Goal: Task Accomplishment & Management: Manage account settings

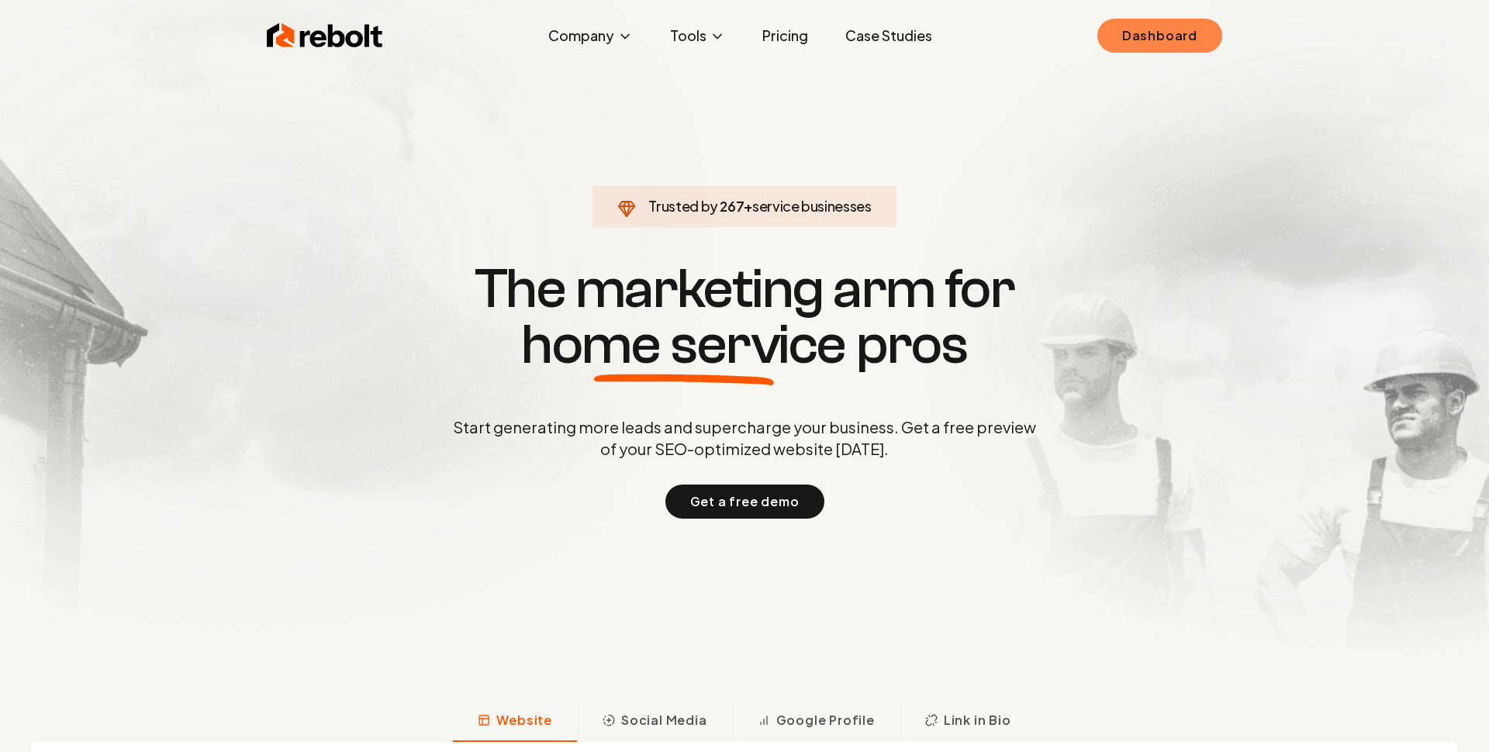
click at [1166, 41] on link "Dashboard" at bounding box center [1159, 36] width 125 height 34
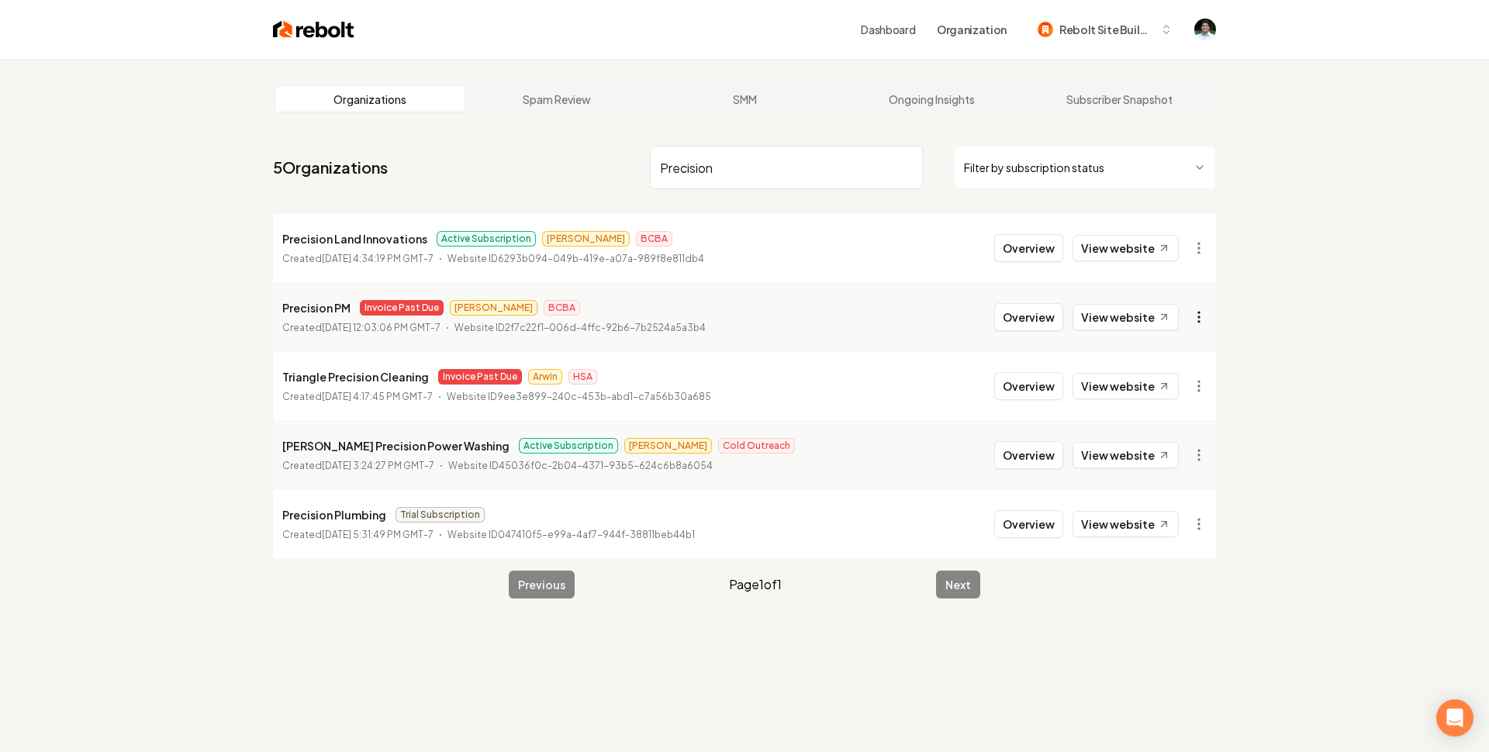
type input "Precision"
click at [1194, 316] on html "Dashboard Organization Rebolt Site Builder Organizations Spam Review SMM Ongoin…" at bounding box center [744, 376] width 1489 height 752
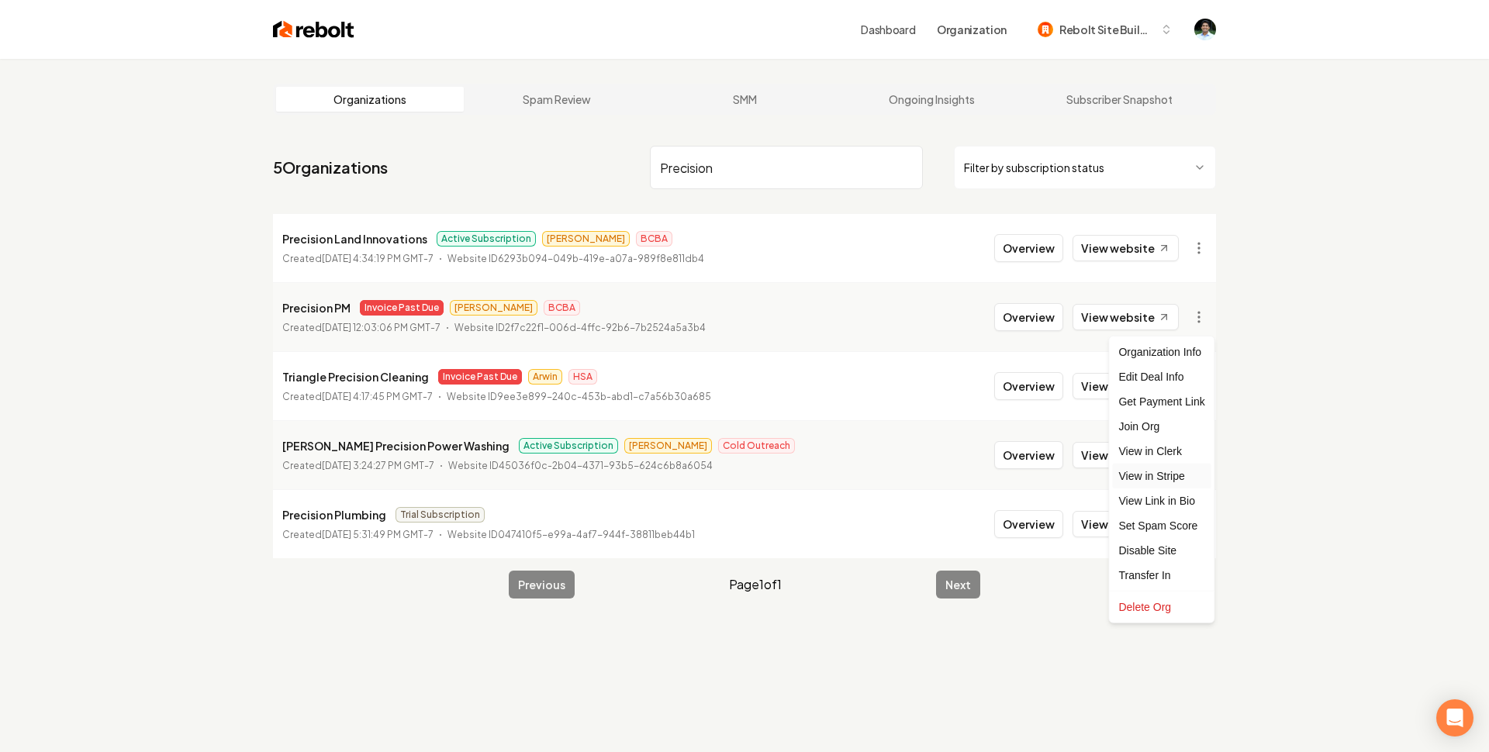
click at [1152, 472] on link "View in Stripe" at bounding box center [1161, 476] width 98 height 25
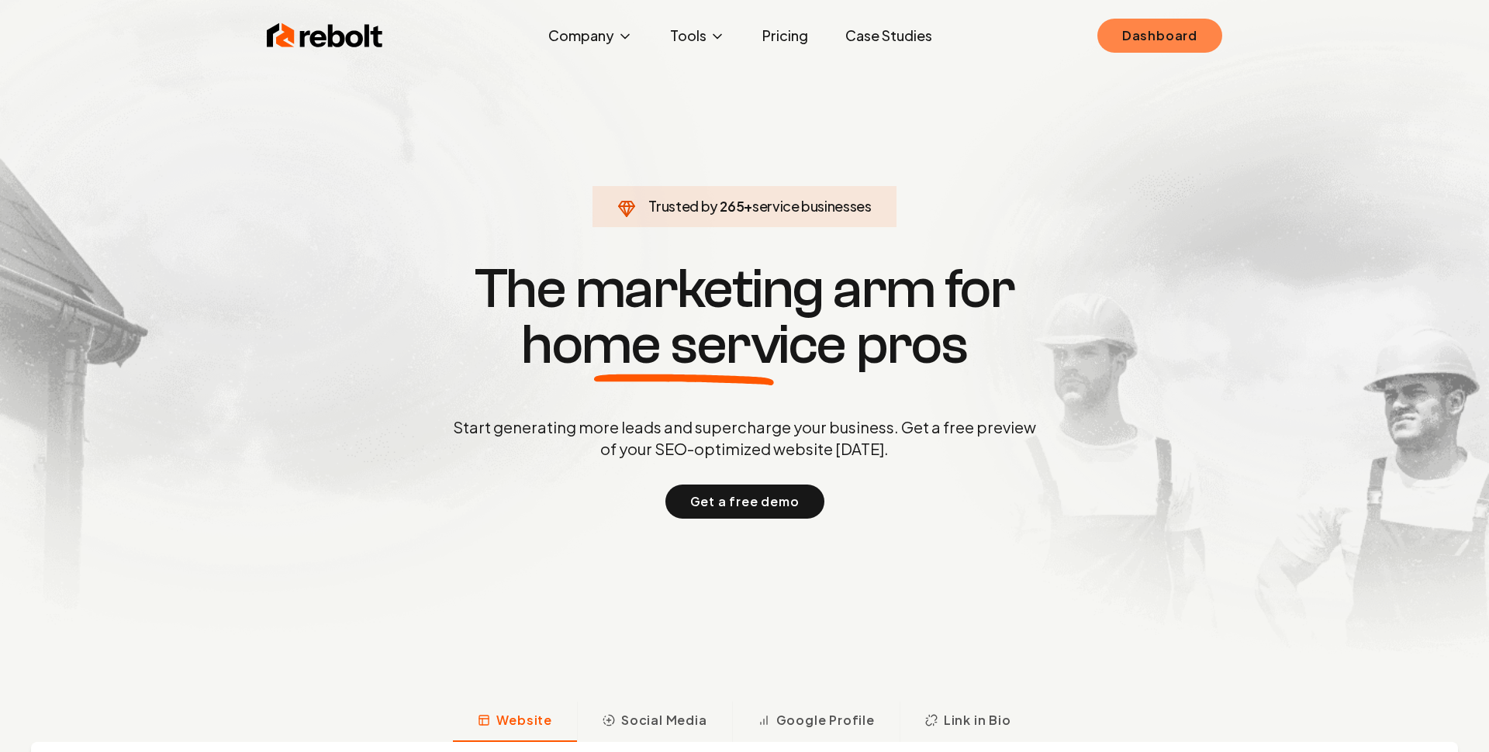
click at [1140, 33] on link "Dashboard" at bounding box center [1159, 36] width 125 height 34
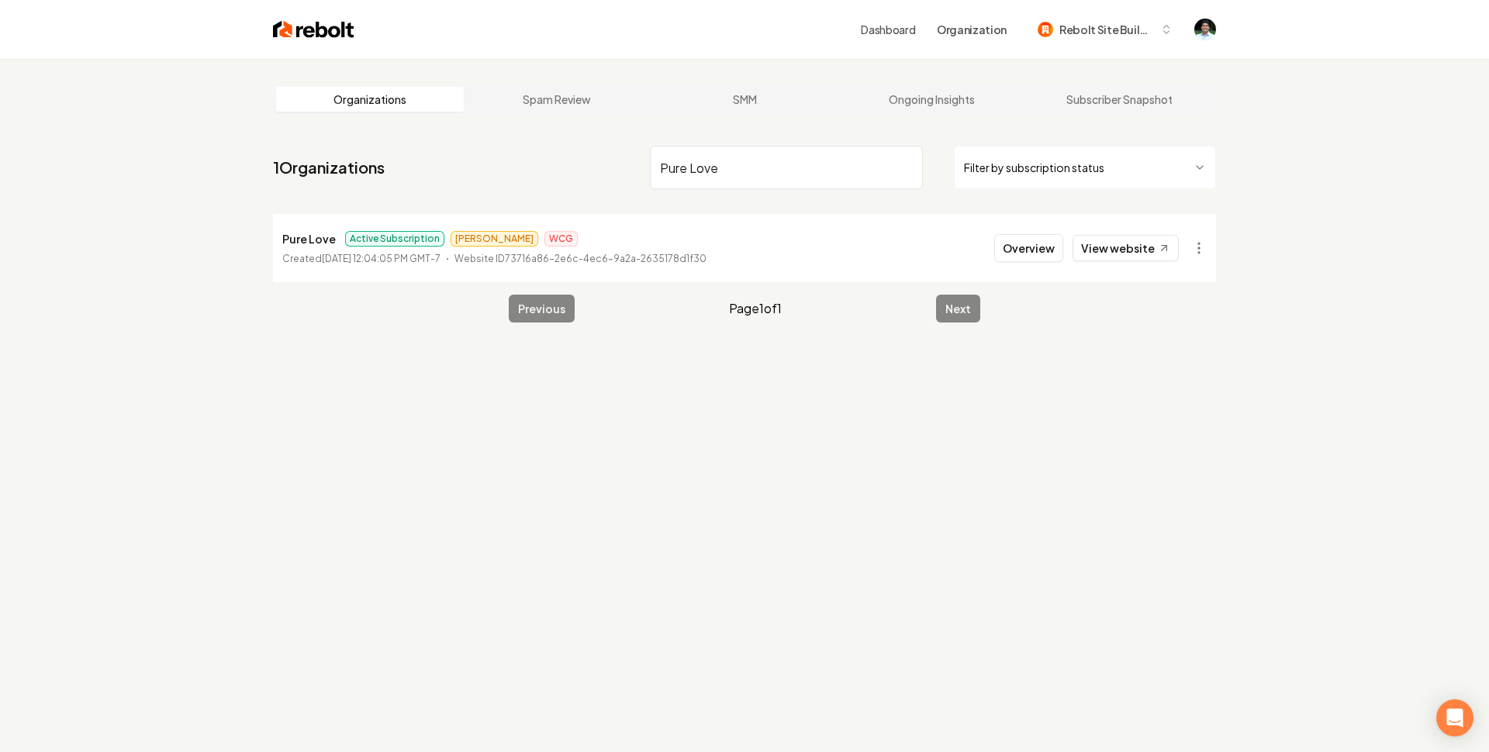
click at [1201, 244] on html "Dashboard Organization Rebolt Site Builder Organizations Spam Review SMM Ongoin…" at bounding box center [744, 376] width 1489 height 752
click at [1151, 406] on link "View in Stripe" at bounding box center [1161, 407] width 98 height 25
click at [754, 166] on input "Pure Love" at bounding box center [786, 167] width 273 height 43
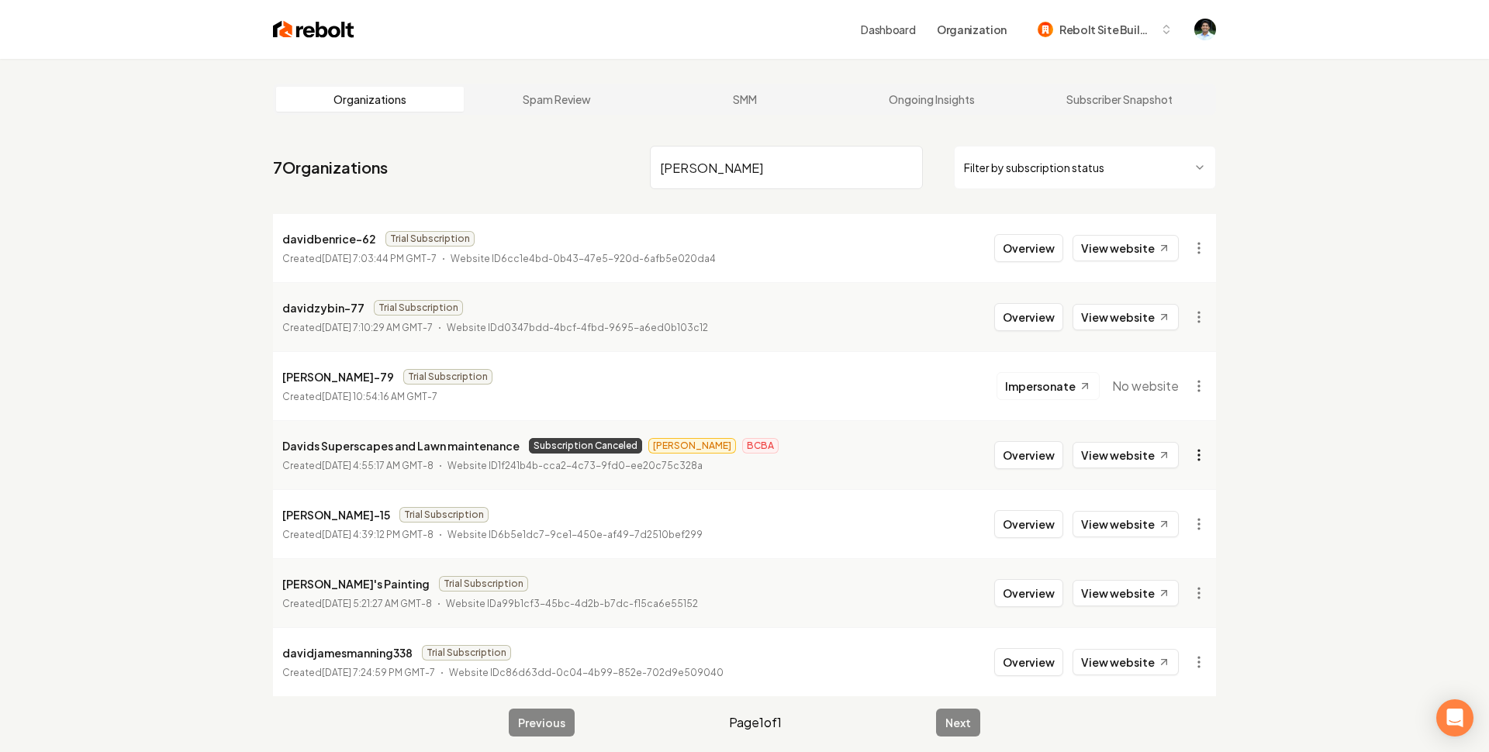
type input "[PERSON_NAME]"
click at [1200, 454] on html "Dashboard Organization Rebolt Site Builder Organizations Spam Review SMM Ongoin…" at bounding box center [744, 376] width 1489 height 752
click at [1161, 283] on link "View in Stripe" at bounding box center [1161, 289] width 98 height 25
click at [710, 155] on input "[PERSON_NAME]" at bounding box center [786, 167] width 273 height 43
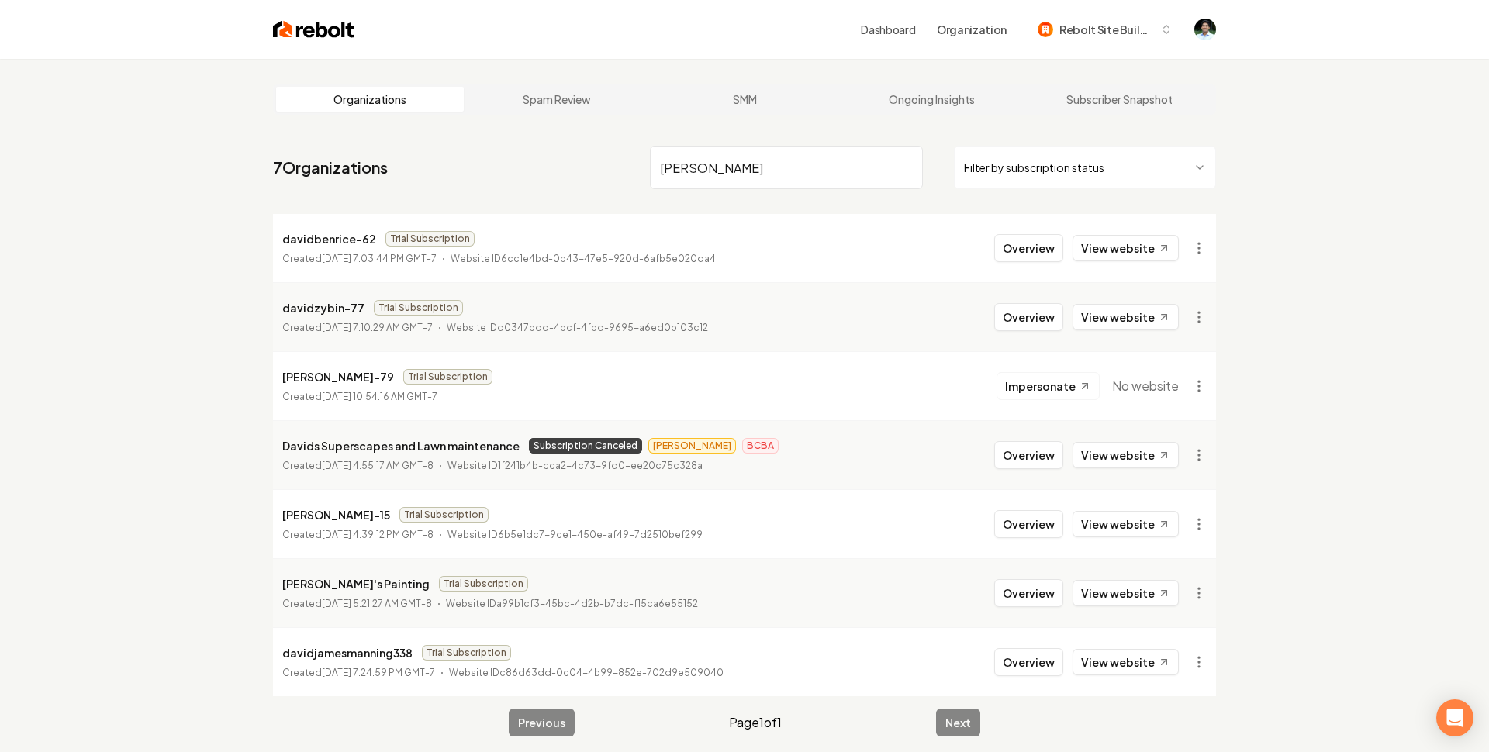
click at [710, 155] on input "[PERSON_NAME]" at bounding box center [786, 167] width 273 height 43
paste input "Cooking Clean Kitchen Exhaust Services & Pressure Washing"
type input "Cooking Clean Kitchen Exhaust Services & Pressure Washing"
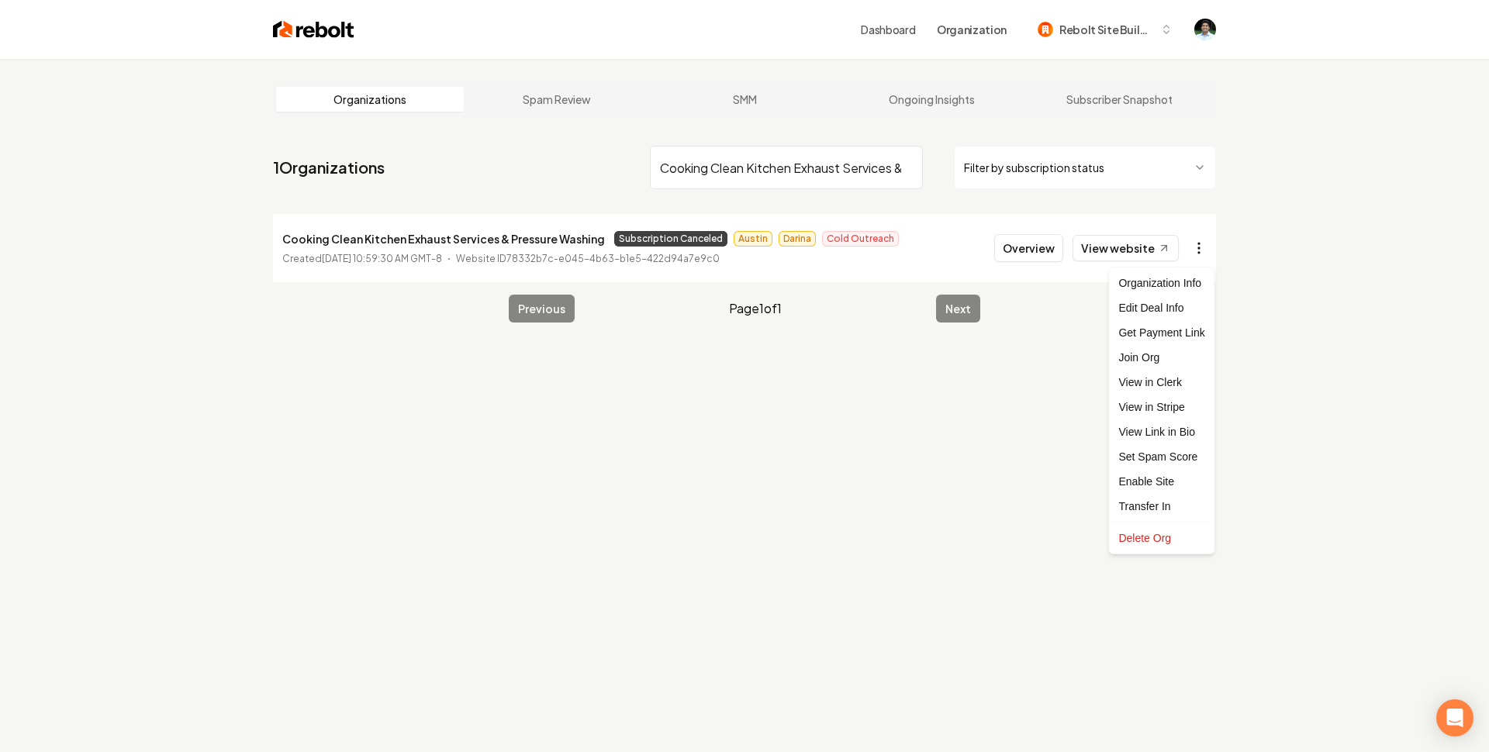
click at [1197, 254] on html "Dashboard Organization Rebolt Site Builder Organizations Spam Review SMM Ongoin…" at bounding box center [744, 376] width 1489 height 752
click at [1170, 401] on link "View in Stripe" at bounding box center [1161, 407] width 98 height 25
click at [774, 167] on input "Cooking Clean Kitchen Exhaust Services & Pressure Washing" at bounding box center [786, 167] width 273 height 43
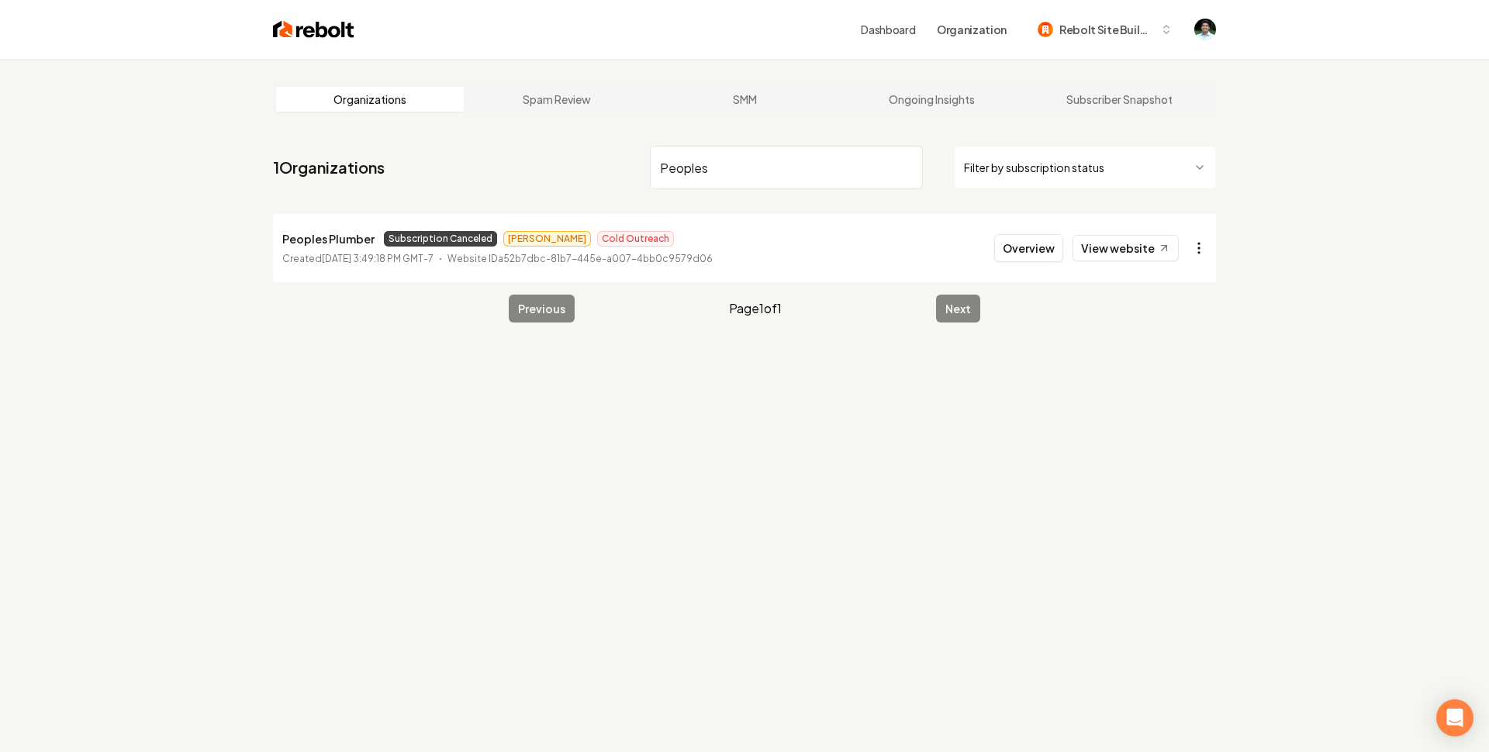
type input "Peoples"
click at [1203, 245] on html "Dashboard Organization Rebolt Site Builder Organizations Spam Review SMM Ongoin…" at bounding box center [744, 376] width 1489 height 752
click at [1170, 407] on link "View in Stripe" at bounding box center [1161, 407] width 98 height 25
click at [724, 159] on input "Peoples" at bounding box center [786, 167] width 273 height 43
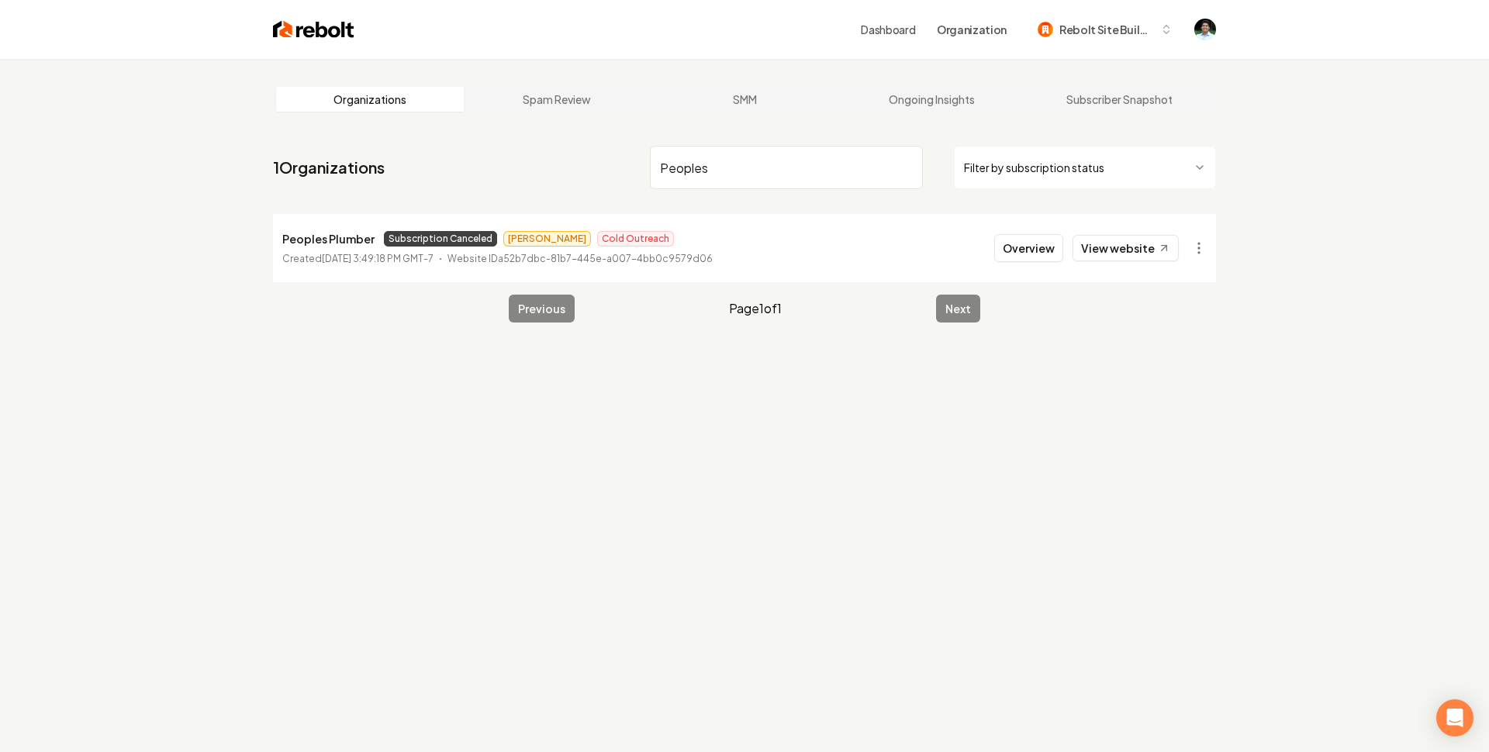
click at [724, 159] on input "Peoples" at bounding box center [786, 167] width 273 height 43
paste input "Knight Wash Pros LLC"
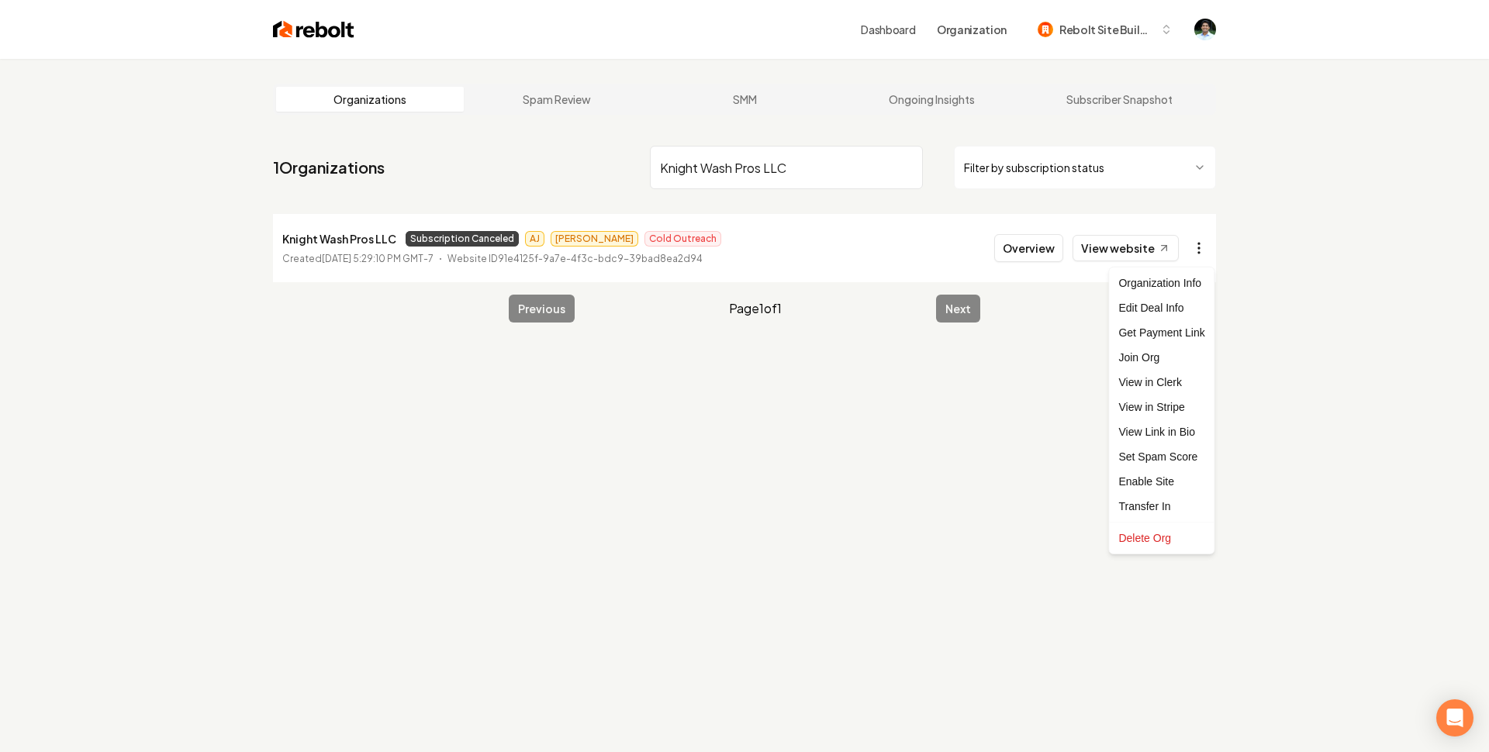
click at [1204, 245] on html "Dashboard Organization Rebolt Site Builder Organizations Spam Review SMM Ongoin…" at bounding box center [744, 376] width 1489 height 752
click at [1166, 405] on link "View in Stripe" at bounding box center [1161, 407] width 98 height 25
click at [708, 180] on input "Knight Wash Pros LLC" at bounding box center [786, 167] width 273 height 43
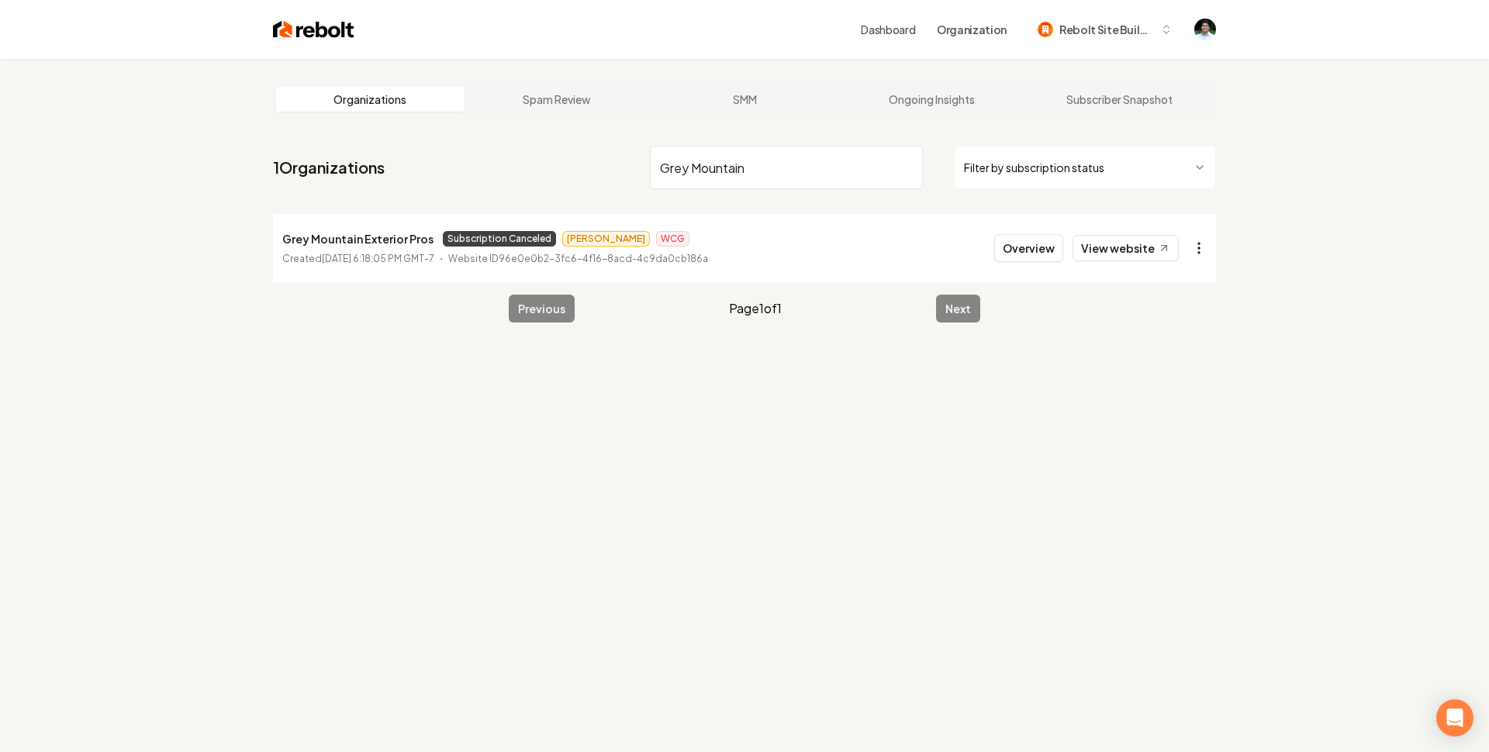
type input "Grey Mountain"
click at [1205, 253] on html "Dashboard Organization Rebolt Site Builder Organizations Spam Review SMM Ongoin…" at bounding box center [744, 376] width 1489 height 752
click at [1165, 402] on link "View in Stripe" at bounding box center [1161, 407] width 98 height 25
